Goal: Transaction & Acquisition: Purchase product/service

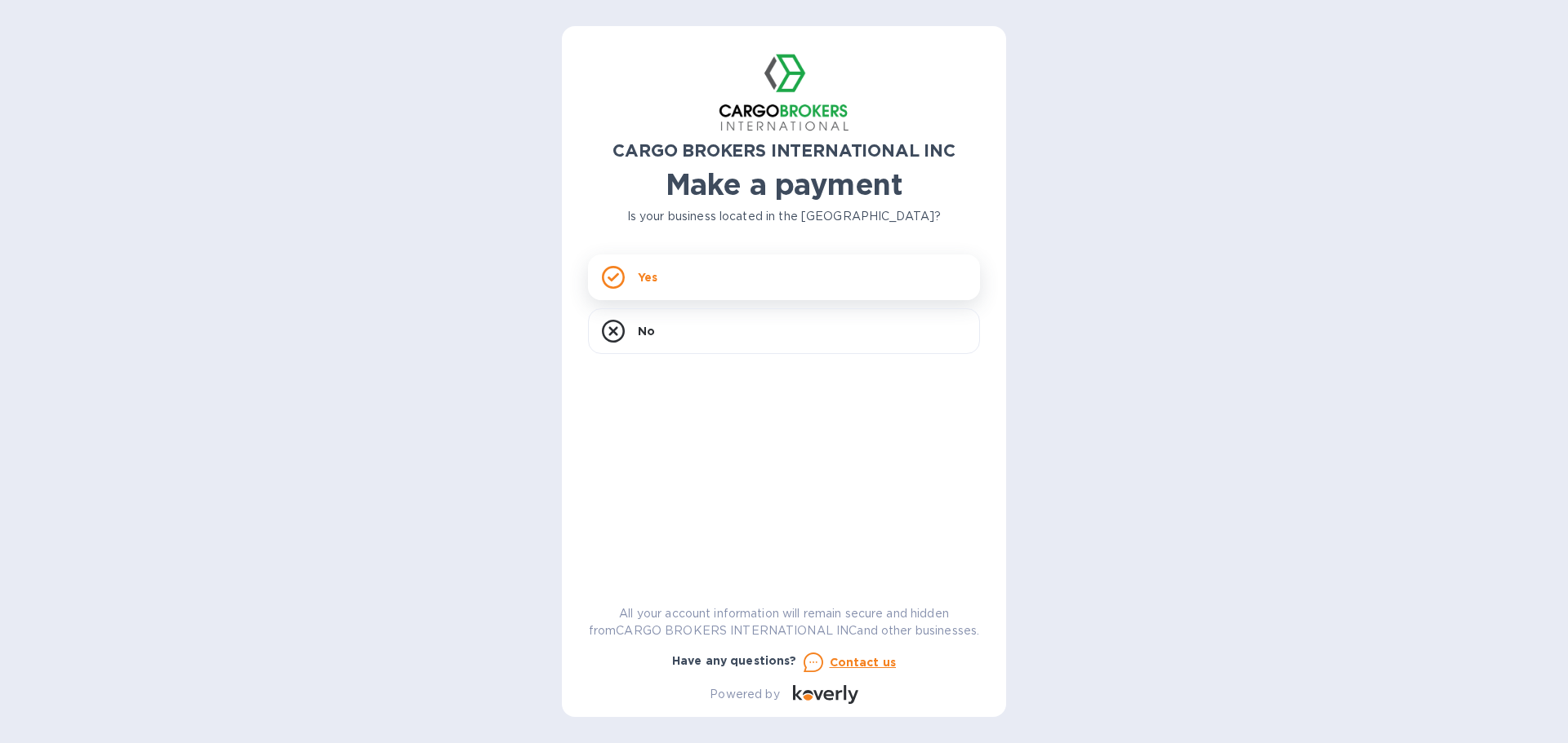
click at [781, 271] on div "Yes" at bounding box center [783, 277] width 392 height 46
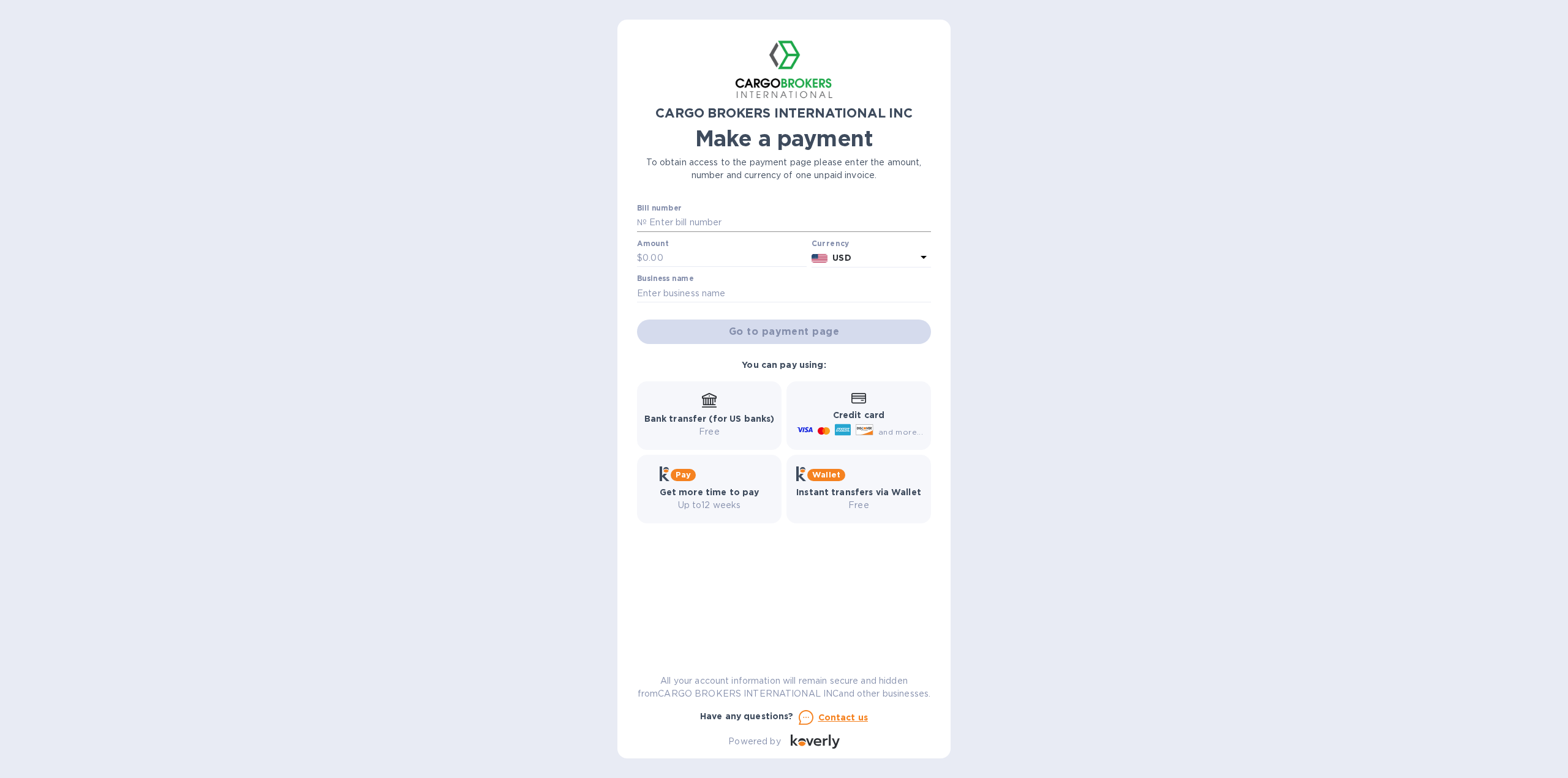
click at [711, 227] on input "text" at bounding box center [789, 223] width 284 height 19
click at [738, 227] on input "text" at bounding box center [789, 223] width 284 height 19
paste input "S00016554/A"
type input "S00016554/A"
click at [760, 329] on div "Go to payment page" at bounding box center [784, 332] width 299 height 29
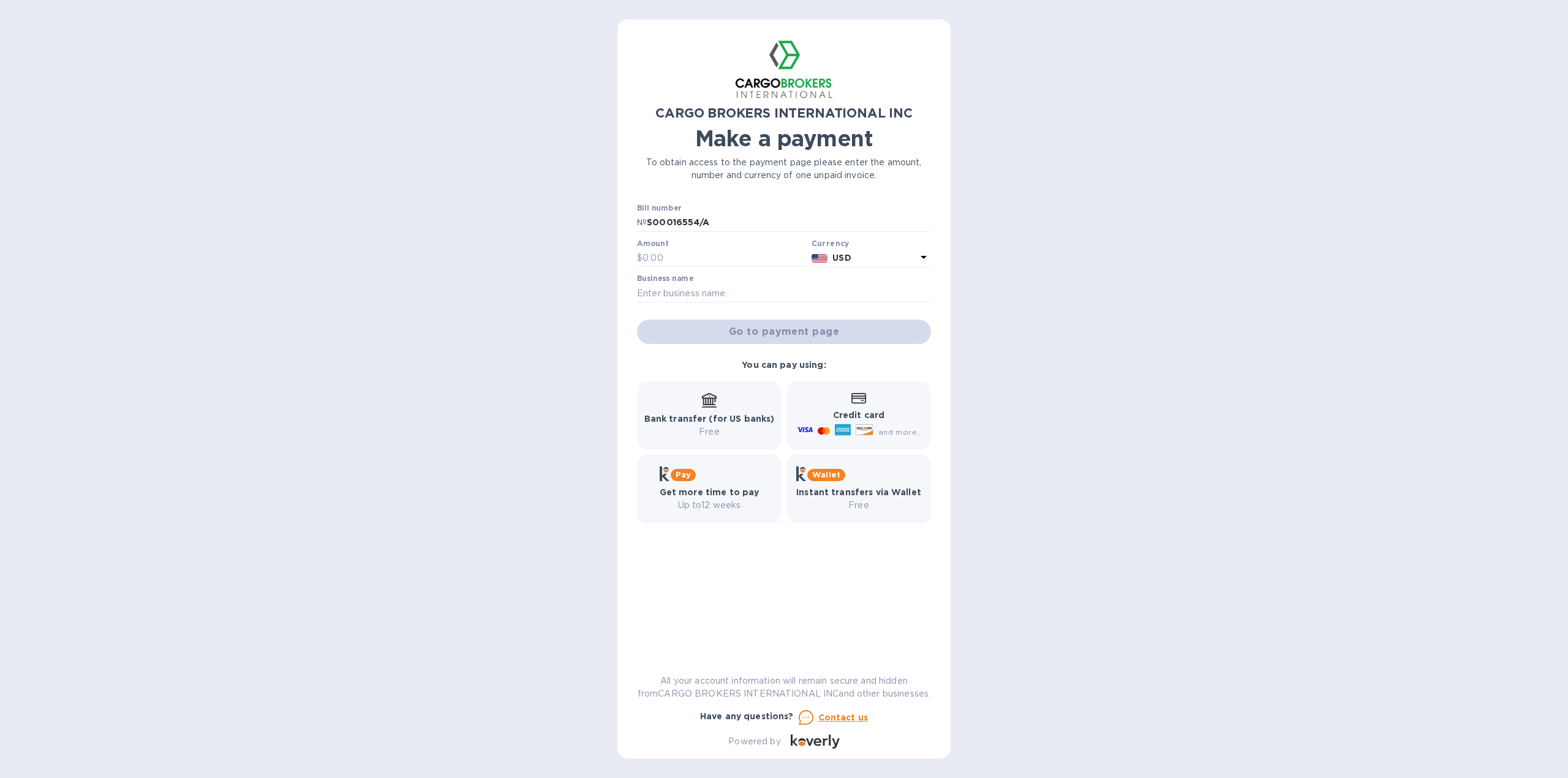
click at [502, 383] on div "CARGO BROKERS INTERNATIONAL INC Make a payment To obtain access to the payment …" at bounding box center [784, 389] width 1568 height 778
click at [705, 246] on div "Amount $" at bounding box center [722, 253] width 170 height 28
click at [706, 258] on input "text" at bounding box center [724, 258] width 164 height 19
type input "8,008.38"
click at [511, 331] on div "CARGO BROKERS INTERNATIONAL INC Make a payment To obtain access to the payment …" at bounding box center [784, 389] width 1568 height 778
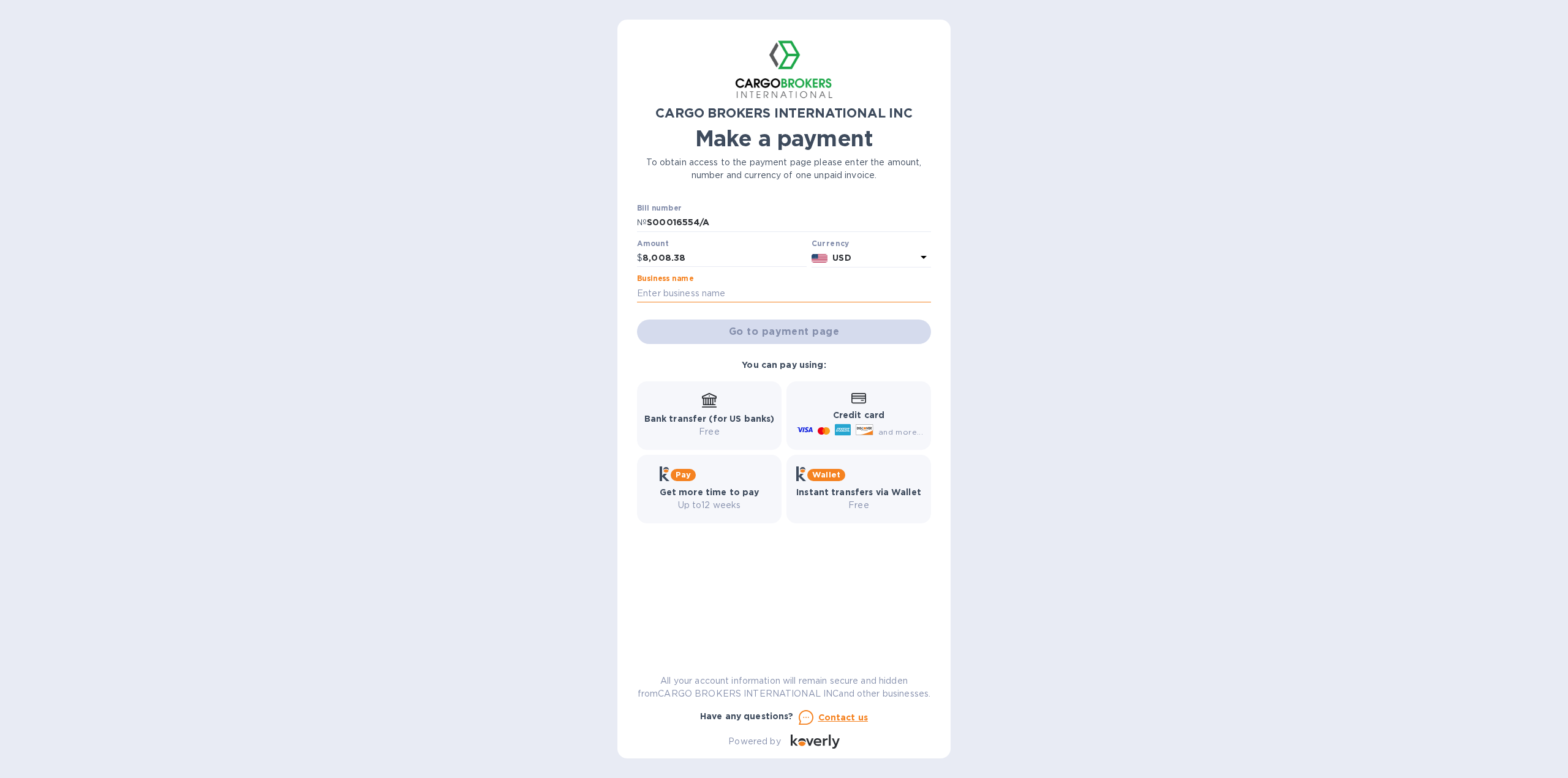
click at [700, 293] on input "text" at bounding box center [784, 293] width 294 height 19
type input "[US_STATE] Standard LLC"
click at [718, 329] on span "Go to payment page" at bounding box center [784, 331] width 275 height 15
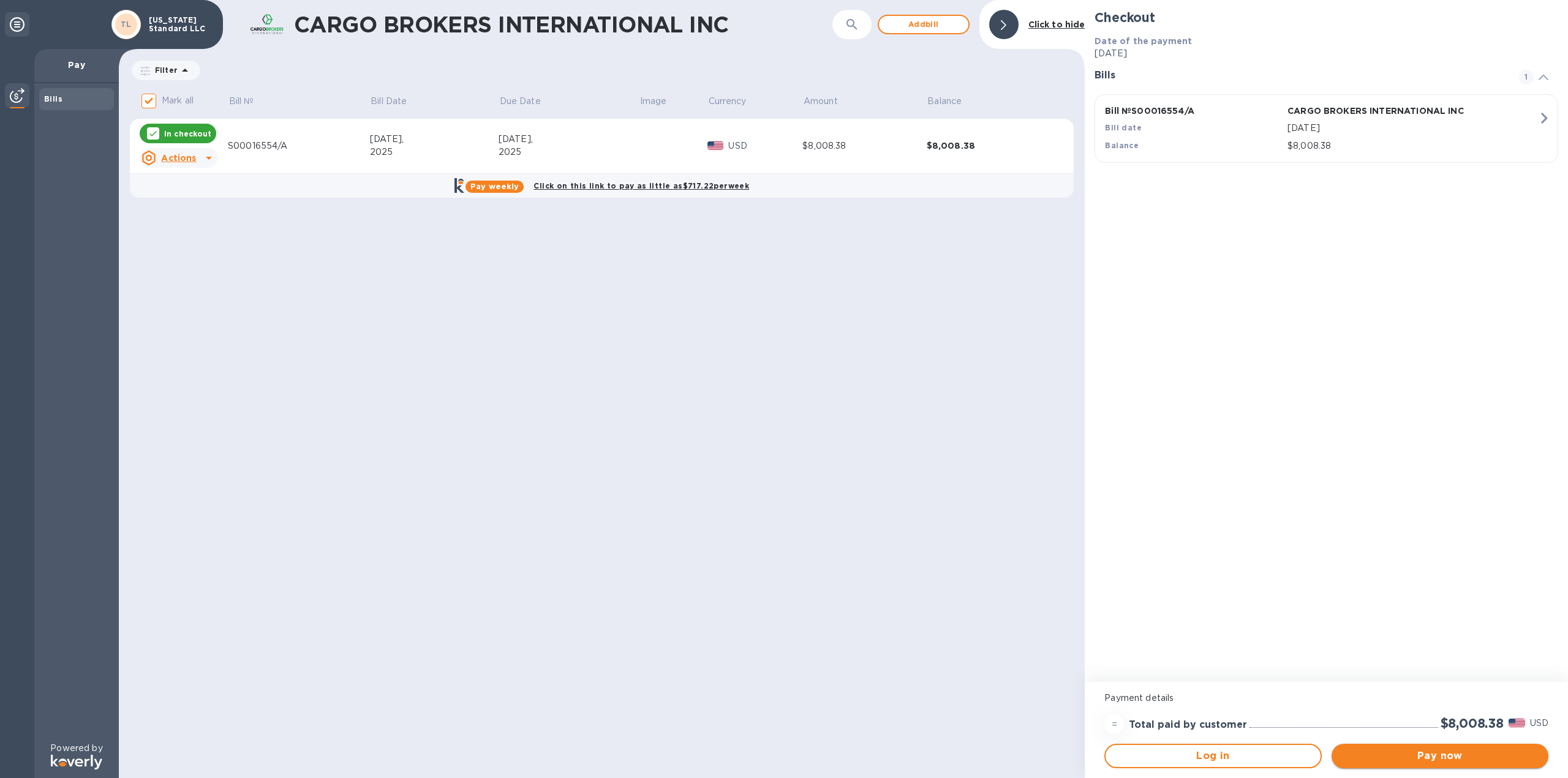
click at [1176, 557] on span "Pay now" at bounding box center [1440, 756] width 197 height 15
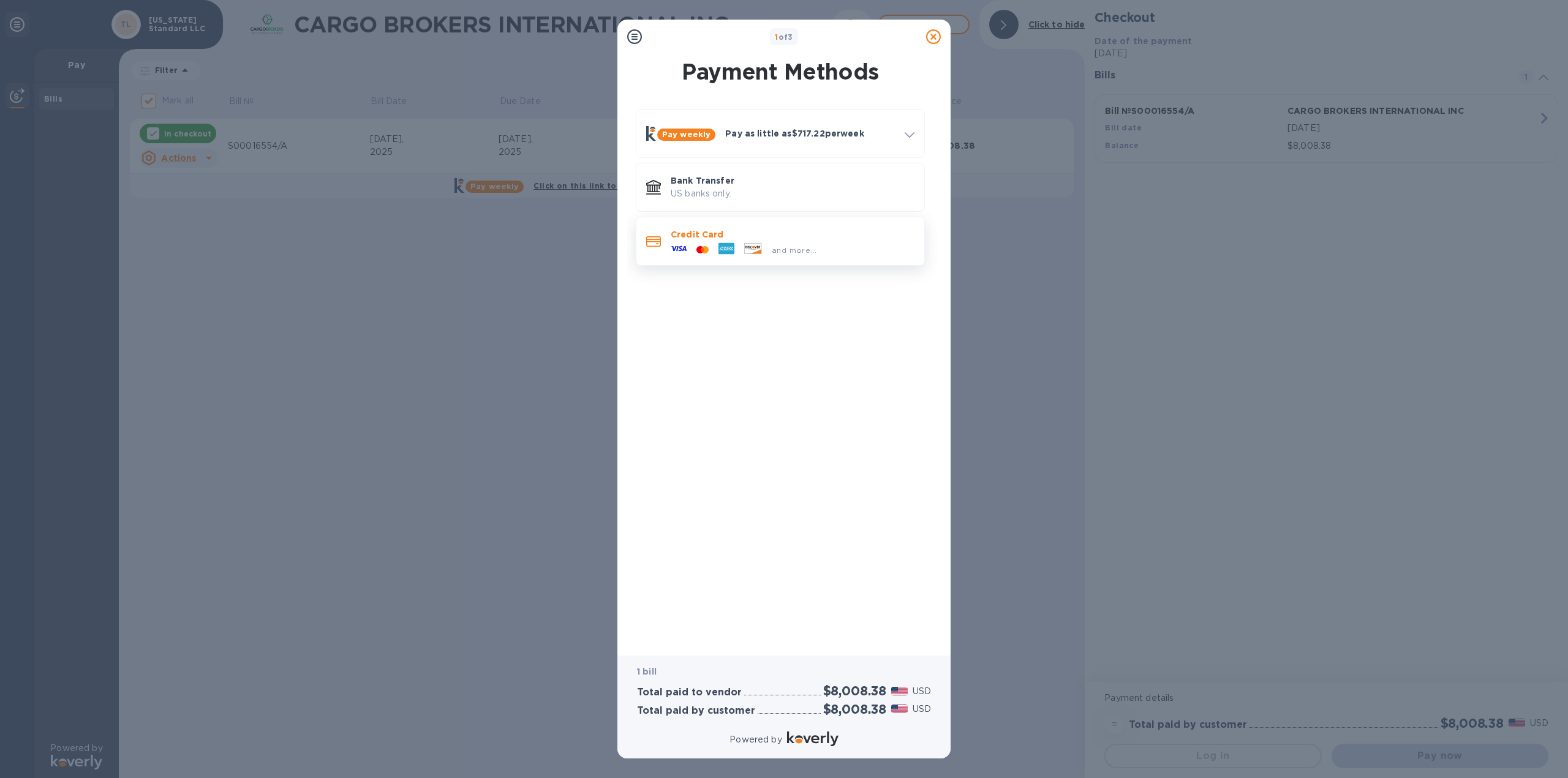
click at [781, 227] on div "Credit Card and more..." at bounding box center [792, 241] width 253 height 35
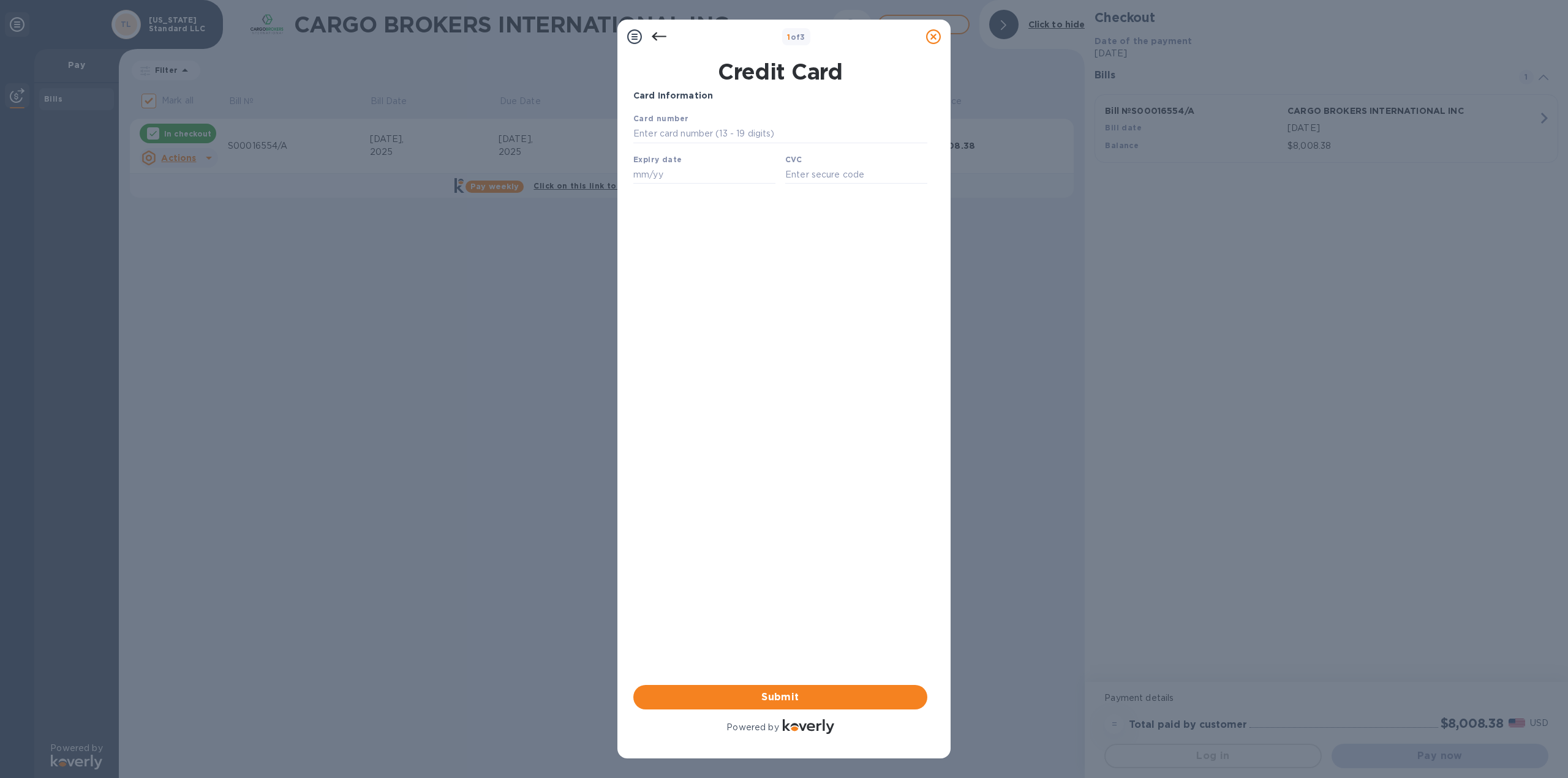
click at [698, 125] on div "Card number" at bounding box center [780, 127] width 304 height 41
click at [700, 133] on input "text" at bounding box center [780, 134] width 294 height 19
type input "[CREDIT_CARD_NUMBER]"
type input "03/29"
type input "78756"
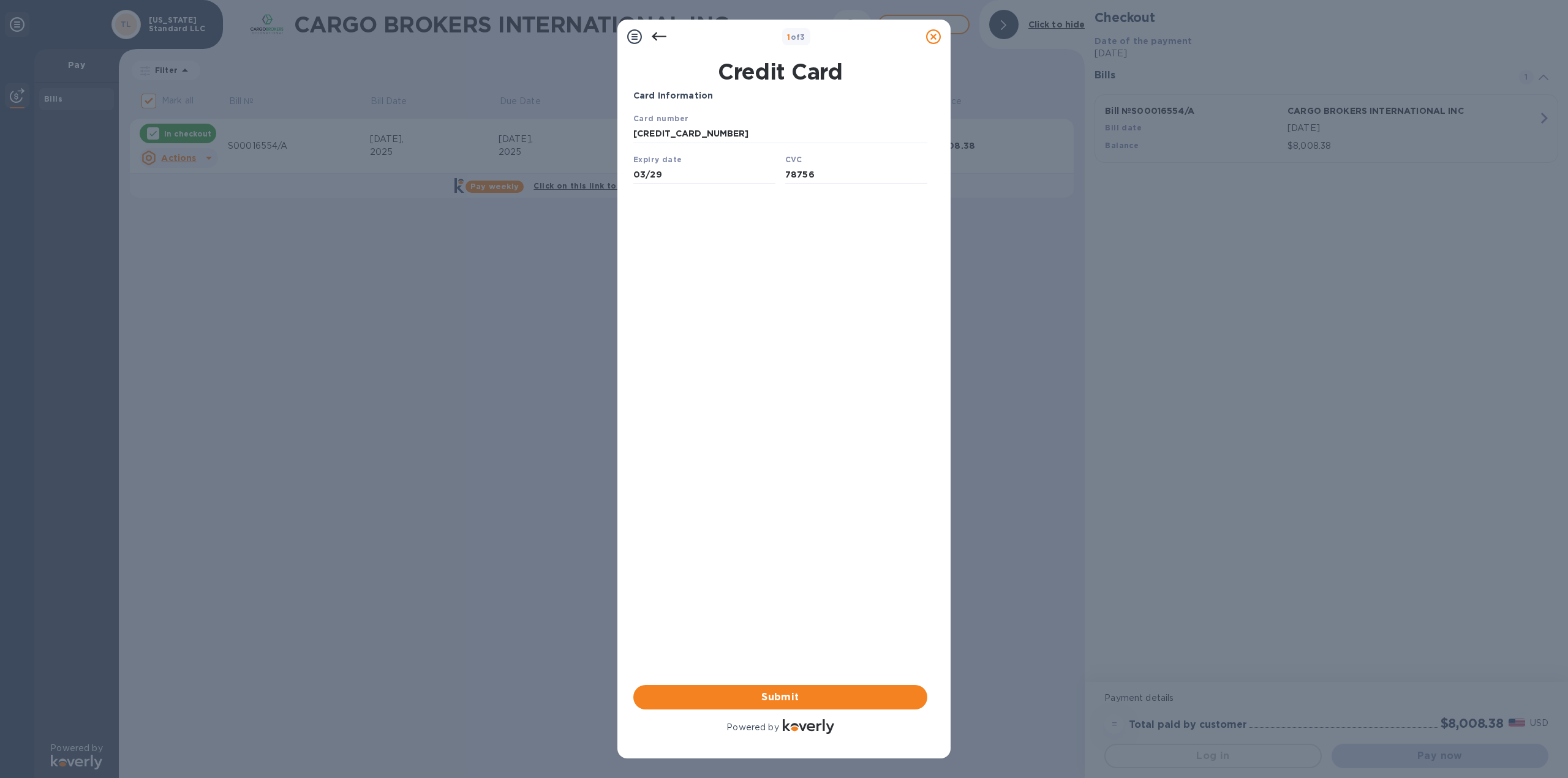
click at [857, 209] on div "Card Information Your browser does not support iframes Submit Powered by" at bounding box center [780, 413] width 294 height 647
click at [809, 557] on span "Submit" at bounding box center [780, 697] width 275 height 15
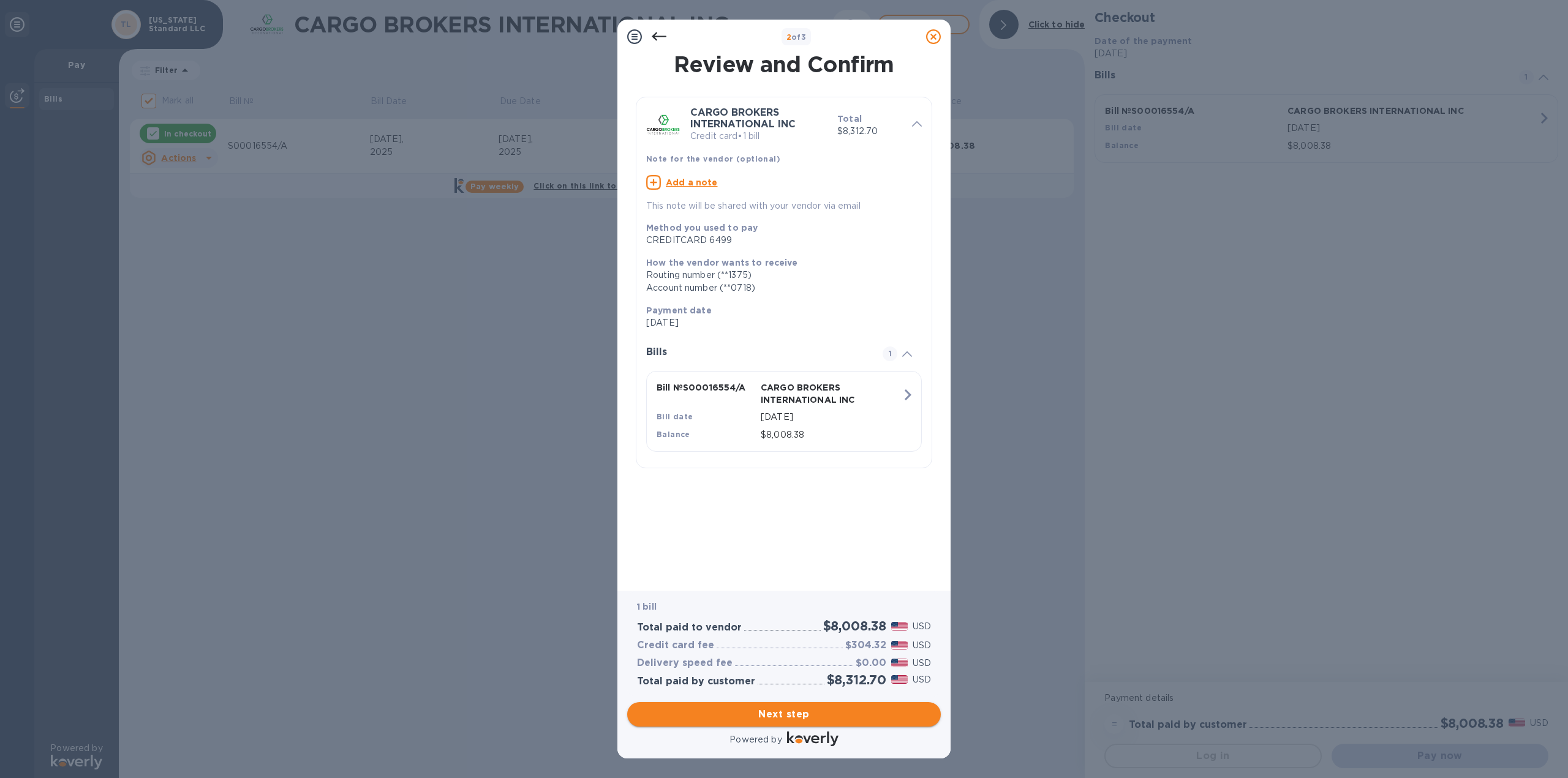
click at [805, 557] on span "Next step" at bounding box center [784, 714] width 294 height 15
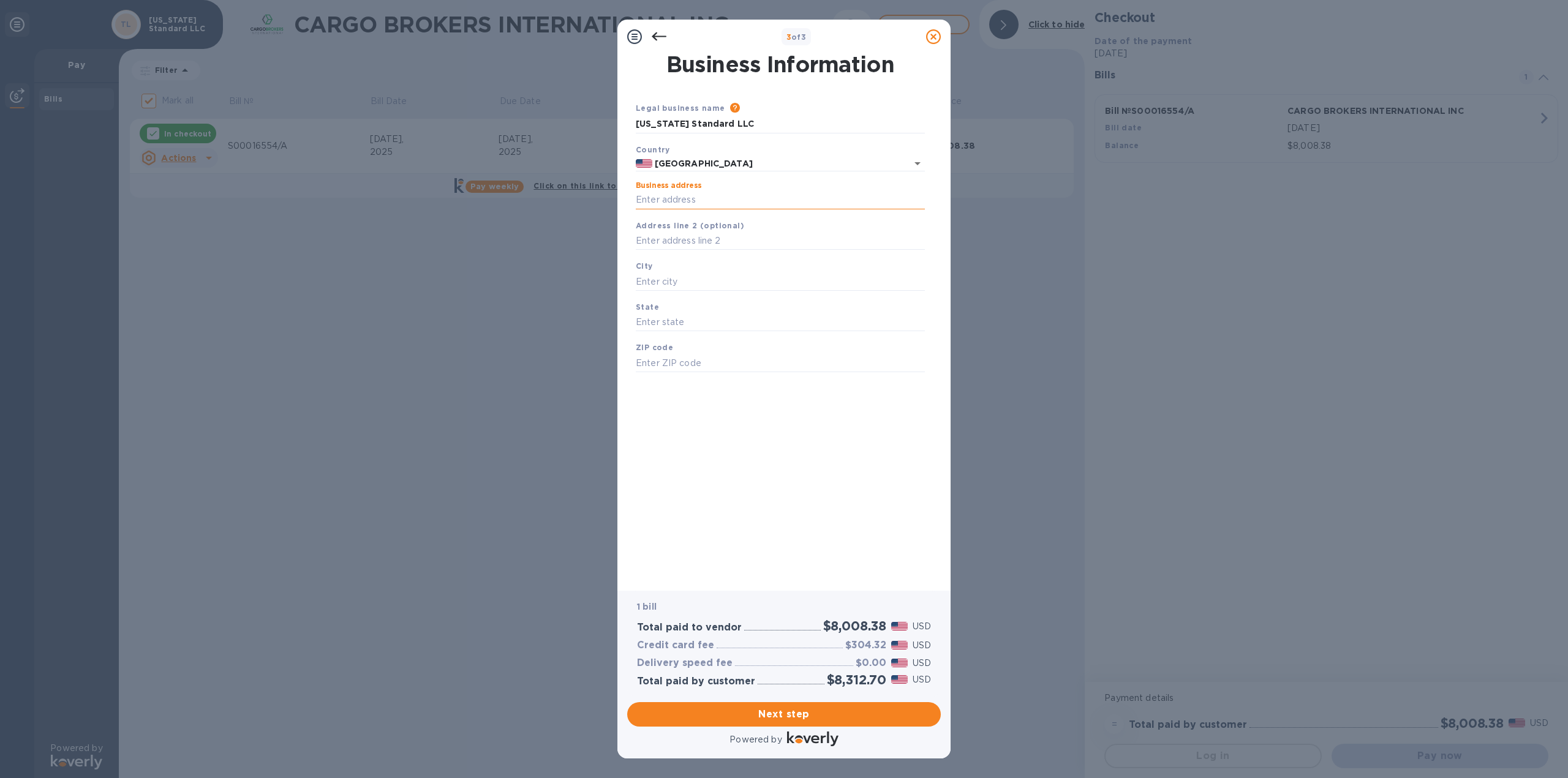
click at [689, 203] on input "Business address" at bounding box center [781, 200] width 289 height 19
